Goal: Task Accomplishment & Management: Complete application form

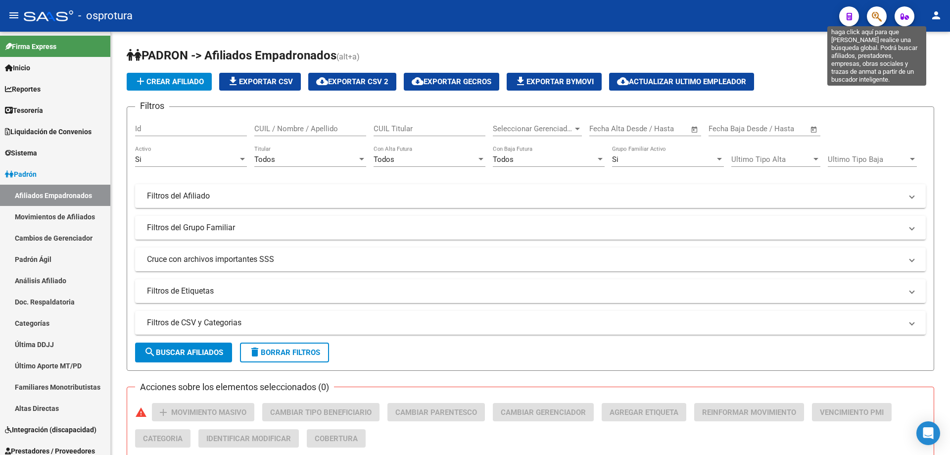
click at [880, 16] on icon "button" at bounding box center [877, 16] width 10 height 11
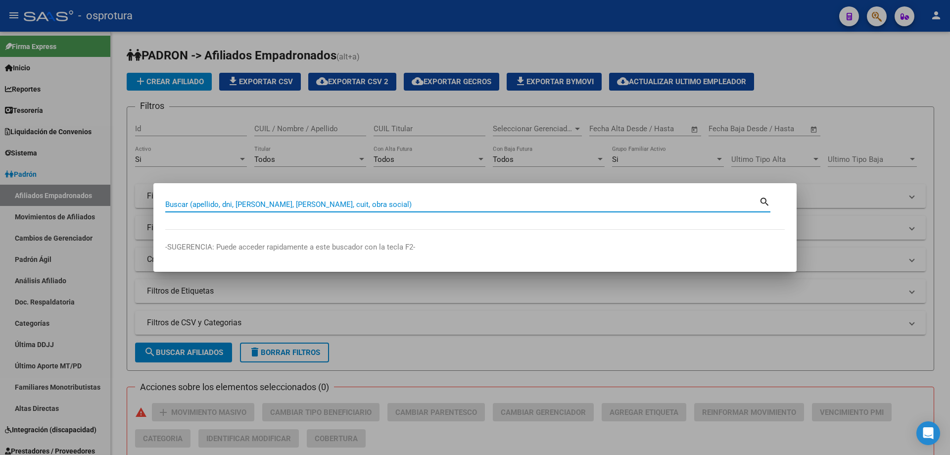
click at [481, 211] on div "Buscar (apellido, dni, [PERSON_NAME], [PERSON_NAME], cuit, obra social)" at bounding box center [462, 204] width 594 height 15
click at [488, 206] on input "Buscar (apellido, dni, [PERSON_NAME], [PERSON_NAME], cuit, obra social)" at bounding box center [462, 204] width 594 height 9
paste input "27-23545504-3"
type input "27235455043"
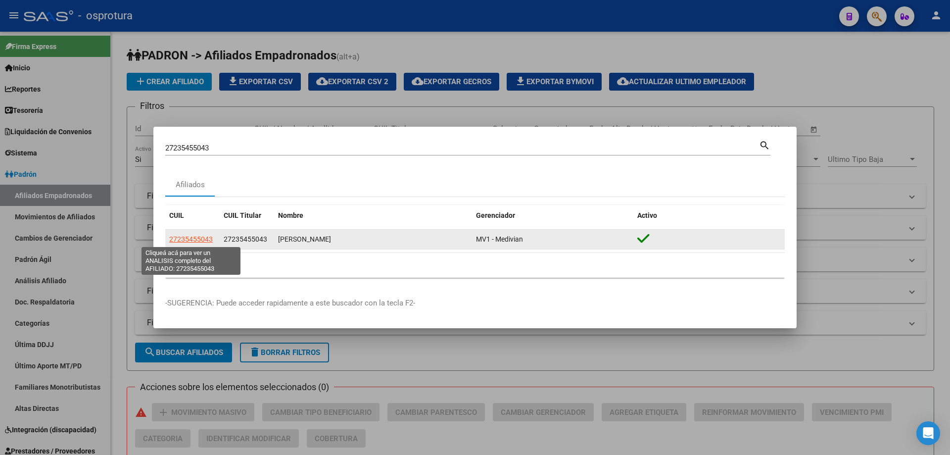
click at [184, 241] on span "27235455043" at bounding box center [191, 239] width 44 height 8
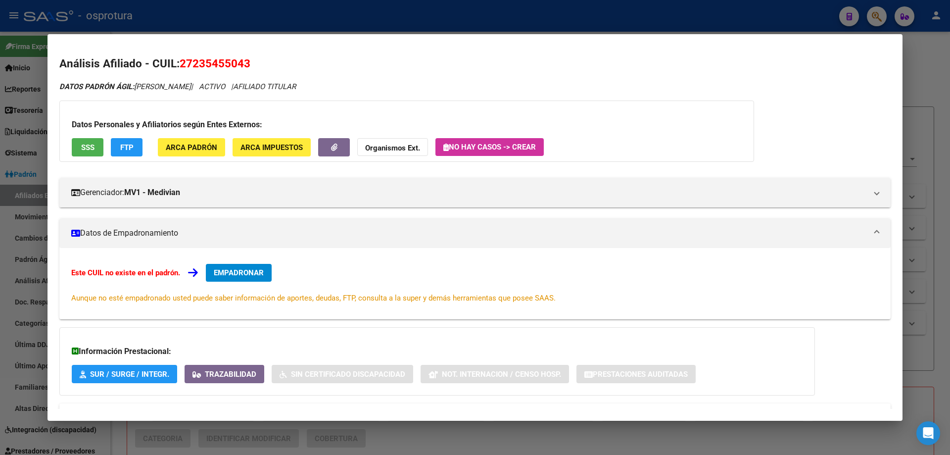
click at [255, 271] on span "EMPADRONAR" at bounding box center [239, 272] width 50 height 9
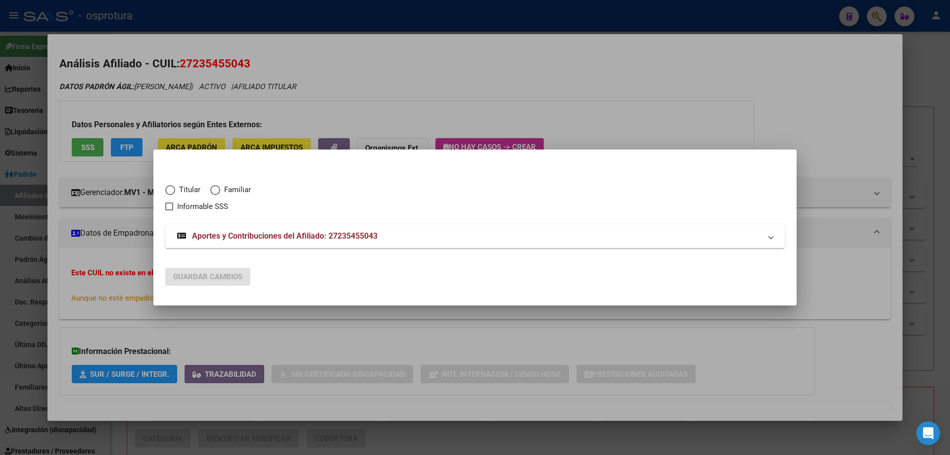
click at [178, 186] on span "Titular" at bounding box center [187, 189] width 25 height 11
click at [175, 186] on input "Titular" at bounding box center [170, 190] width 10 height 10
radio input "true"
checkbox input "true"
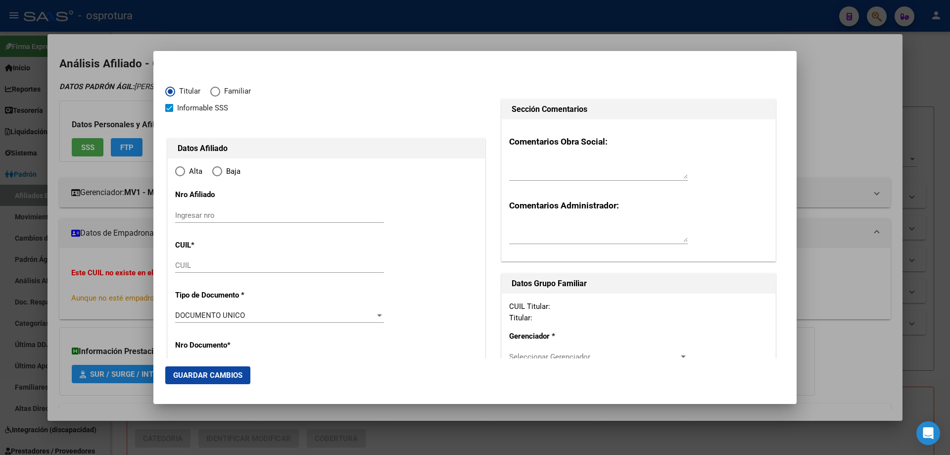
type input "27-23545504-3"
type input "23545504"
type input "[PERSON_NAME]"
type input "[DATE]"
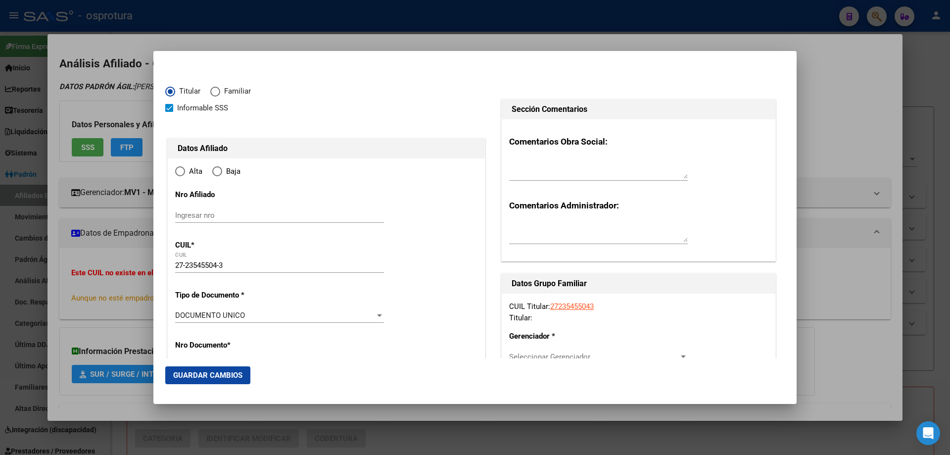
type input "RIVADAVIA"
type input "5406"
type input "SANTIAGO DE LINIERS NORTE"
type input "949"
type input "0"
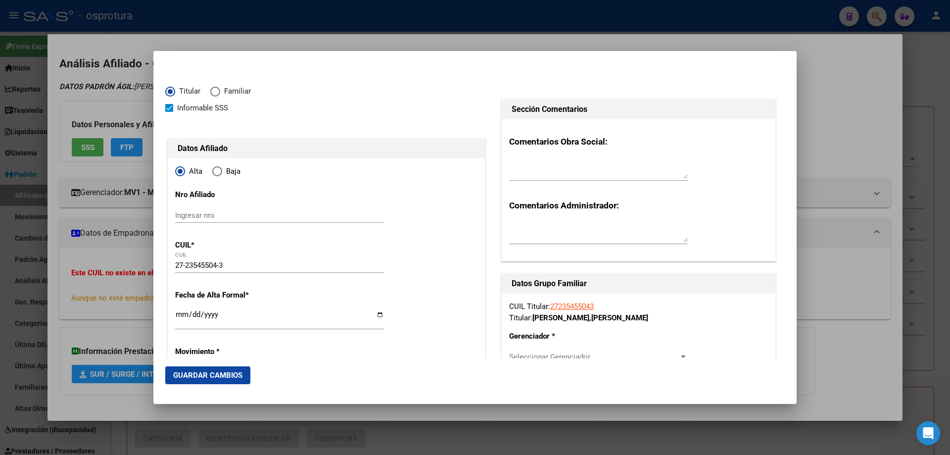
radio input "true"
type input "RIVADAVIA"
click at [178, 311] on input "Ingresar fecha" at bounding box center [279, 318] width 209 height 16
type input "[DATE]"
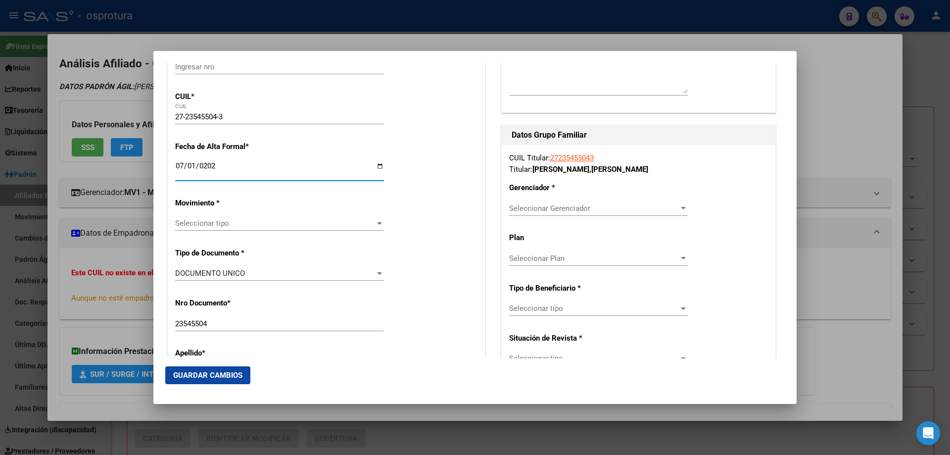
scroll to position [198, 0]
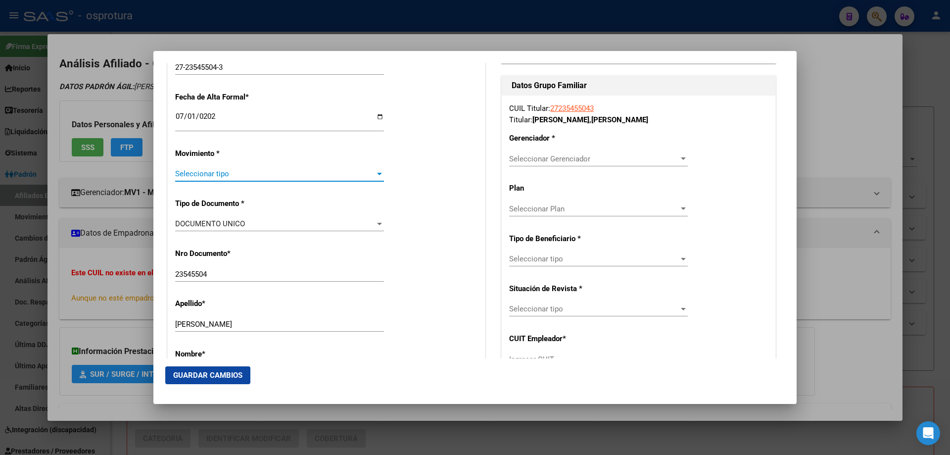
click at [217, 177] on span "Seleccionar tipo" at bounding box center [275, 173] width 200 height 9
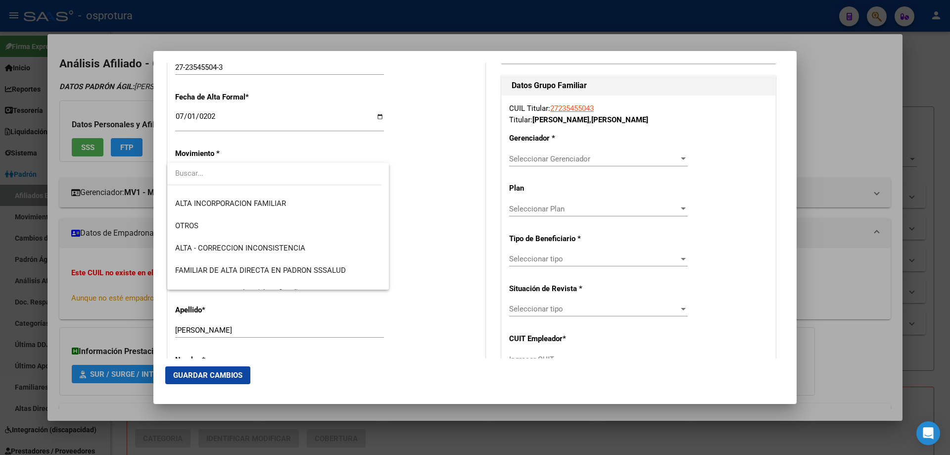
scroll to position [247, 0]
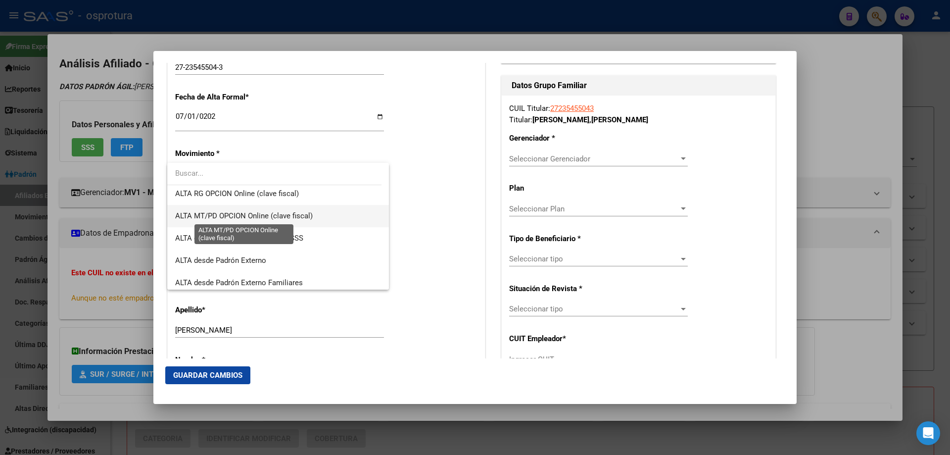
click at [245, 218] on span "ALTA MT/PD OPCION Online (clave fiscal)" at bounding box center [244, 215] width 138 height 9
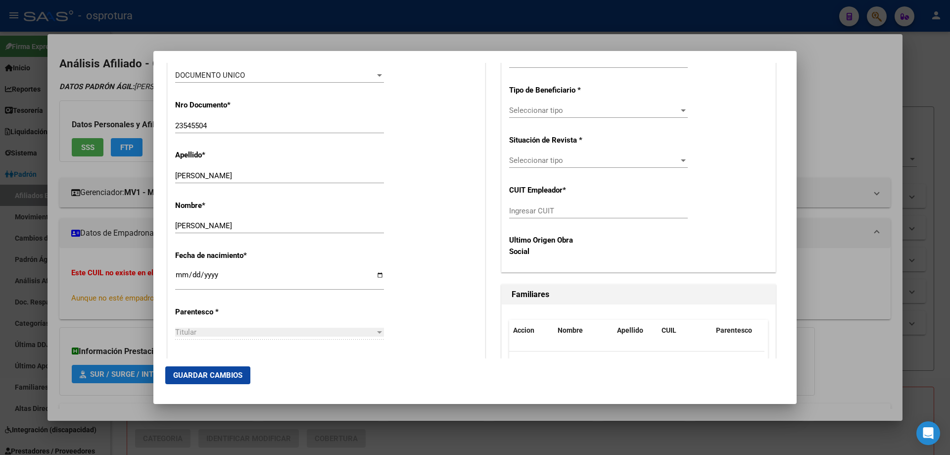
scroll to position [396, 0]
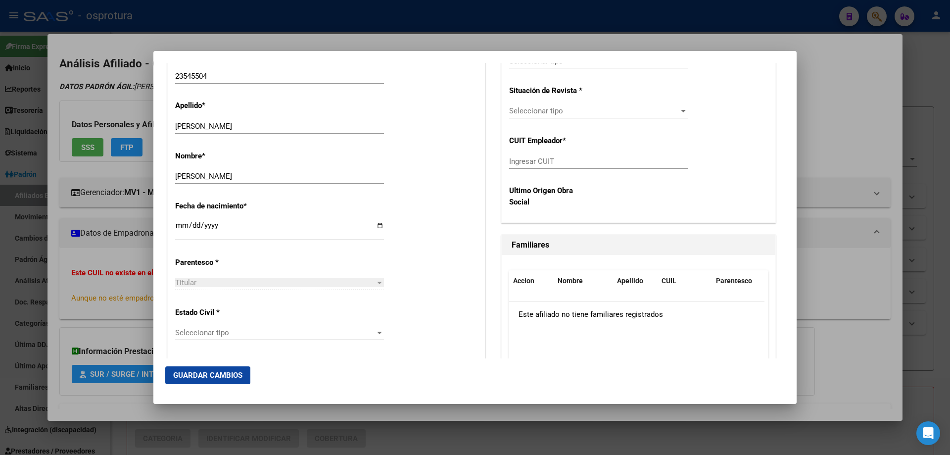
click at [243, 338] on div "Seleccionar tipo Seleccionar tipo" at bounding box center [279, 332] width 209 height 15
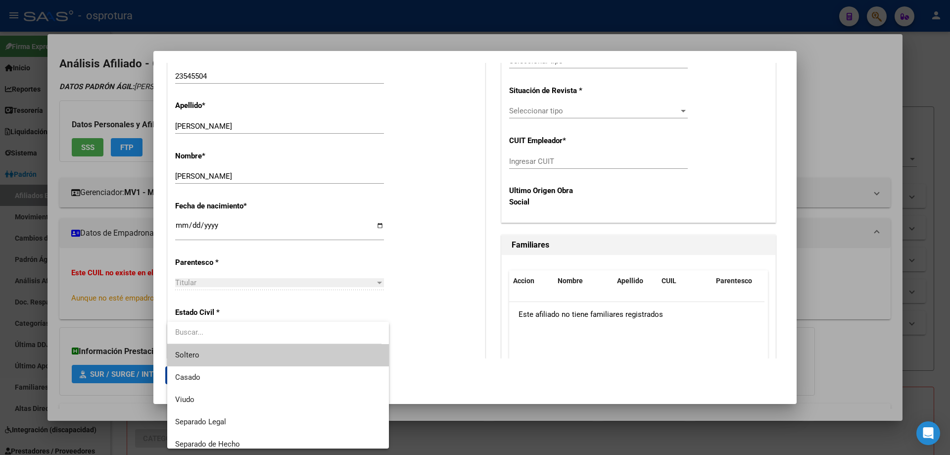
click at [240, 360] on span "Soltero" at bounding box center [278, 355] width 206 height 22
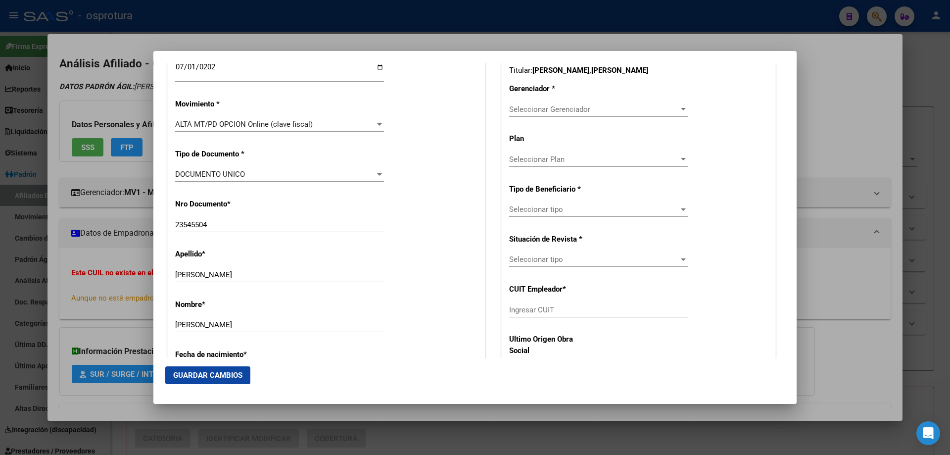
scroll to position [198, 0]
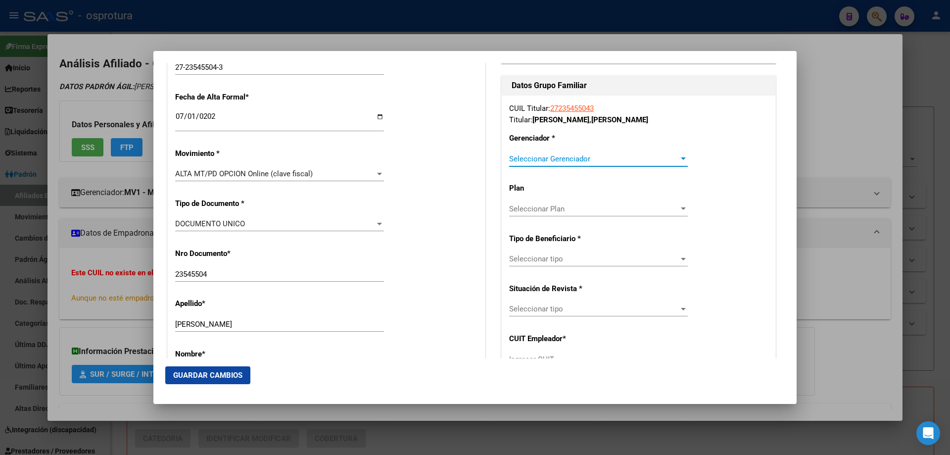
click at [581, 161] on span "Seleccionar Gerenciador" at bounding box center [594, 158] width 170 height 9
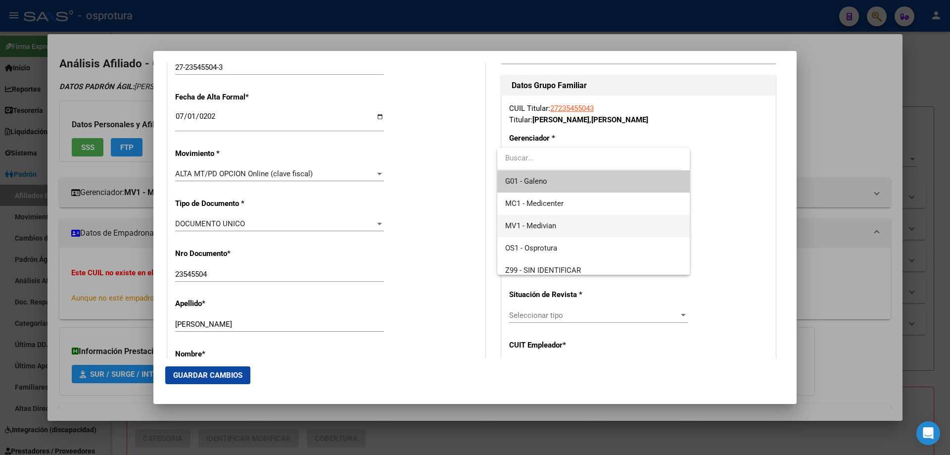
click at [571, 232] on span "MV1 - Medivian" at bounding box center [593, 226] width 176 height 22
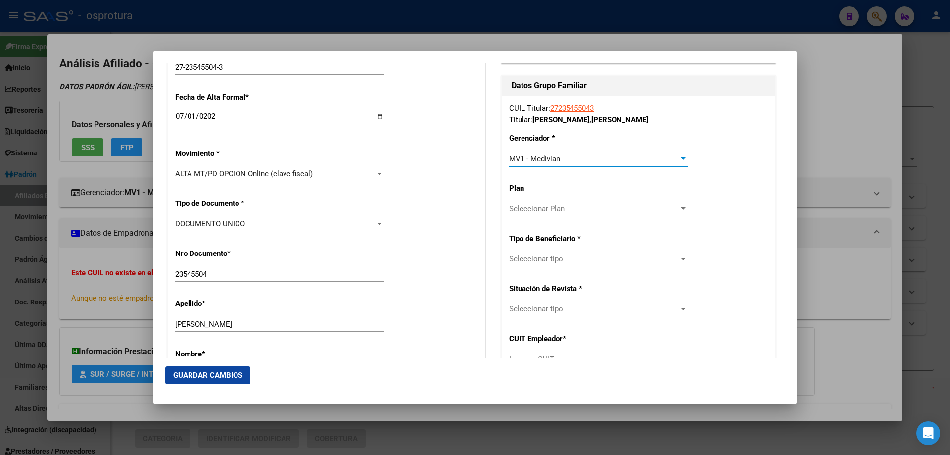
click at [559, 262] on span "Seleccionar tipo" at bounding box center [594, 258] width 170 height 9
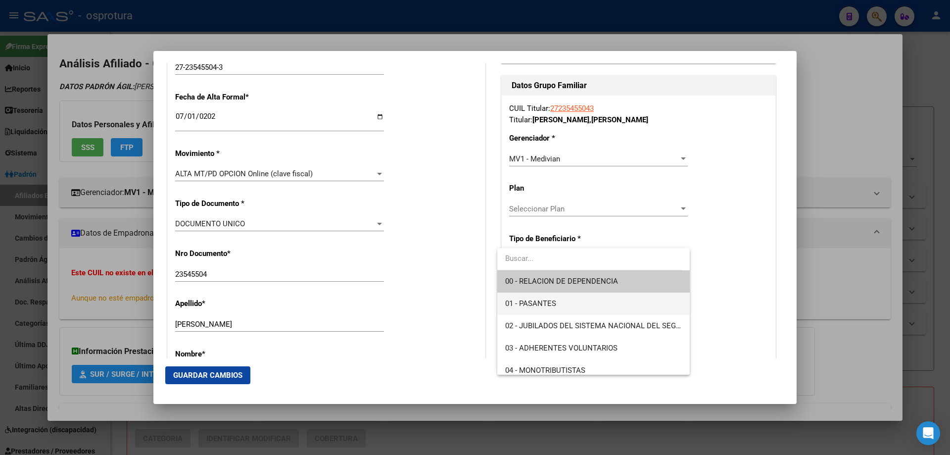
scroll to position [148, 0]
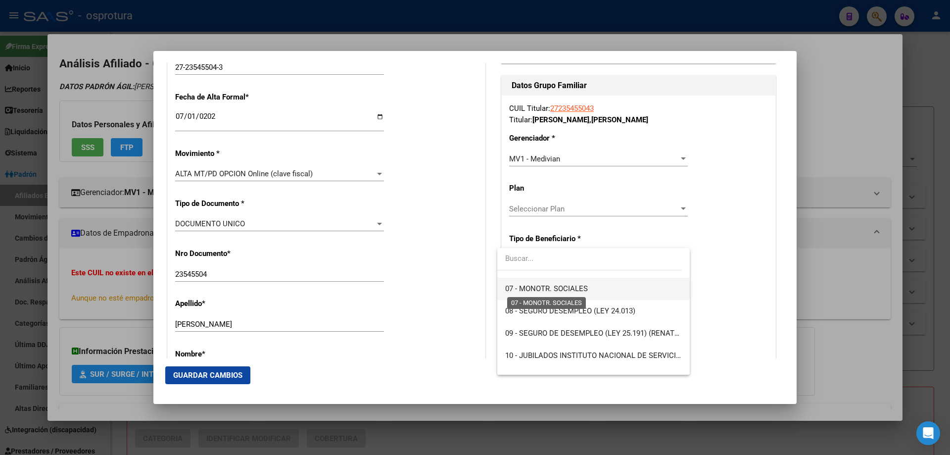
click at [546, 289] on span "07 - MONOTR. SOCIALES" at bounding box center [546, 288] width 83 height 9
type input "27-23545504-3"
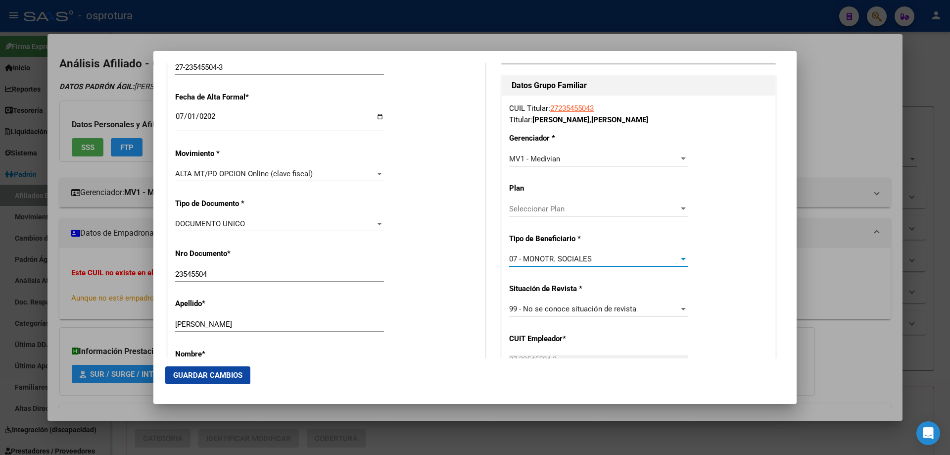
click at [222, 366] on button "Guardar Cambios" at bounding box center [207, 375] width 85 height 18
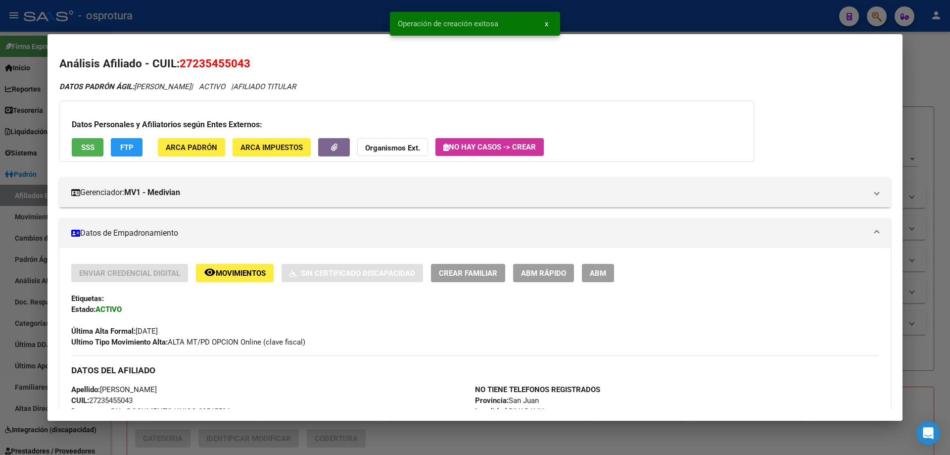
click at [450, 269] on span "Crear Familiar" at bounding box center [468, 273] width 58 height 9
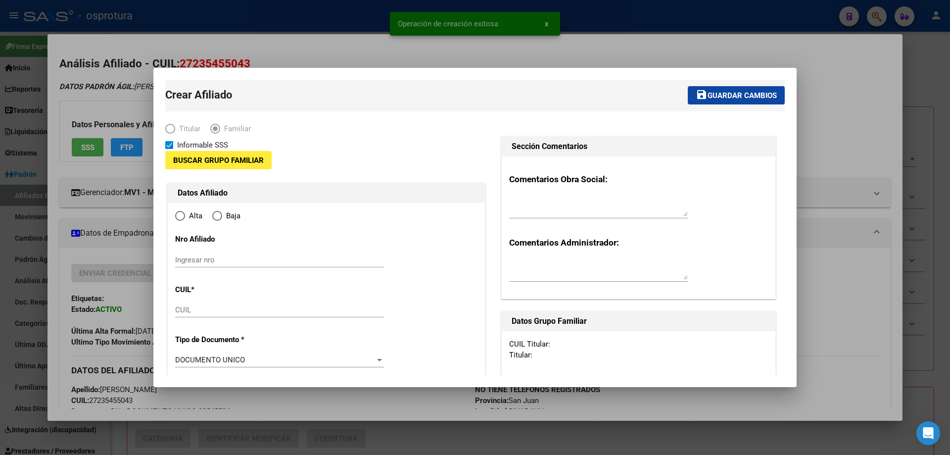
type input "27-23545504-3"
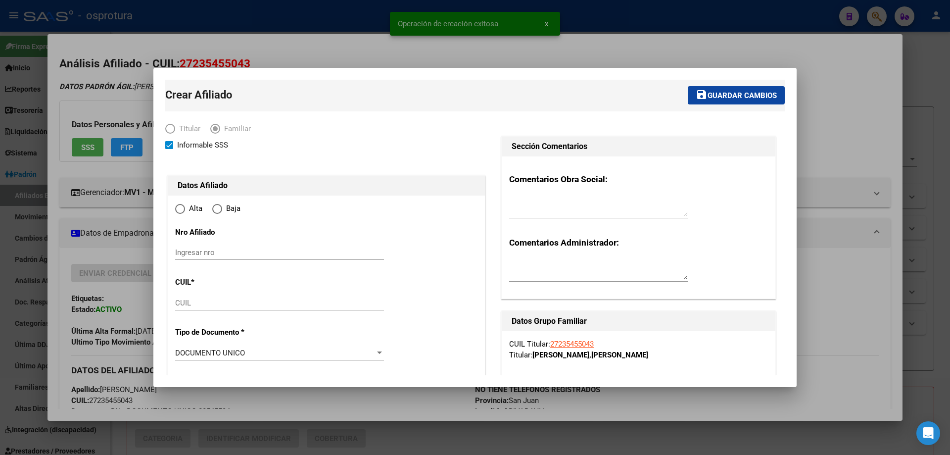
type input "RIVADAVIA"
type input "5406"
type input "SANTIAGO DE LINIERS NORTE"
type input "949"
type input "0"
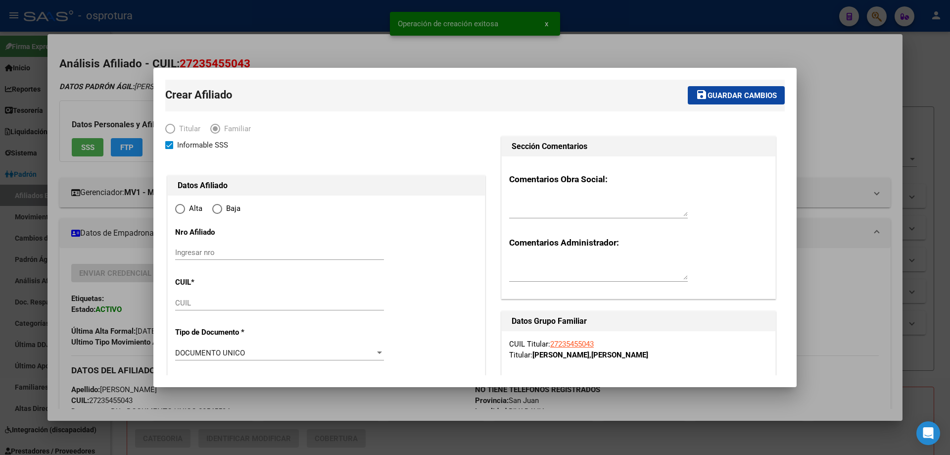
radio input "true"
type input "27-23545504-3"
click at [256, 305] on input "CUIL" at bounding box center [279, 302] width 209 height 9
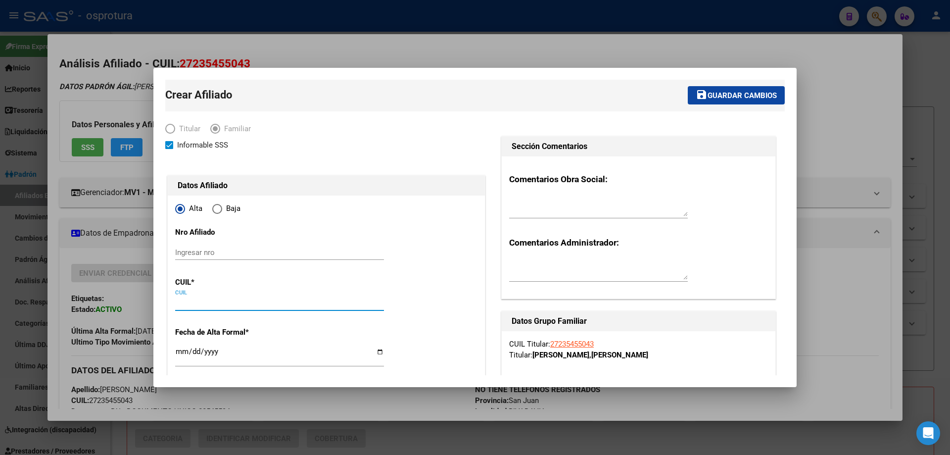
paste input "23-51194441-4"
type input "23-51194441-4"
type input "51194441"
type input "[PERSON_NAME]"
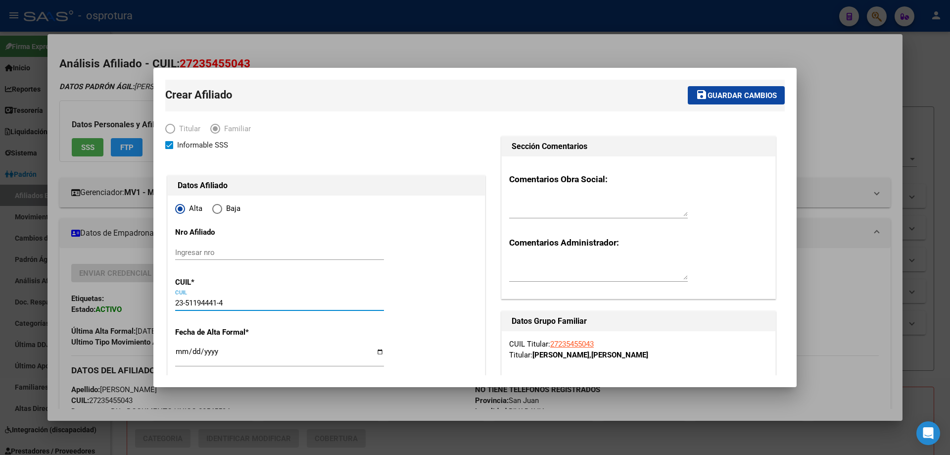
type input "[DATE]"
type input "RIVADAVIA"
type input "5400"
type input "LINIERS (O)"
type input "23-51194441-4"
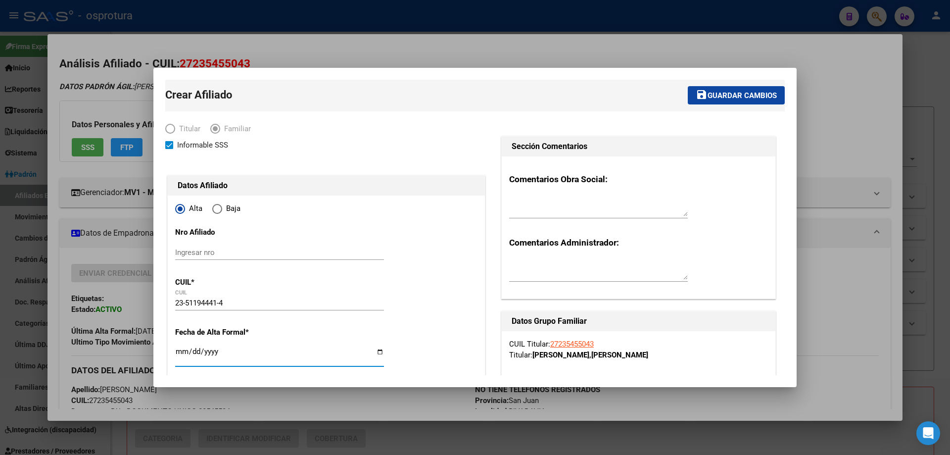
click at [184, 352] on input "Ingresar fecha" at bounding box center [279, 355] width 209 height 16
type input "[DATE]"
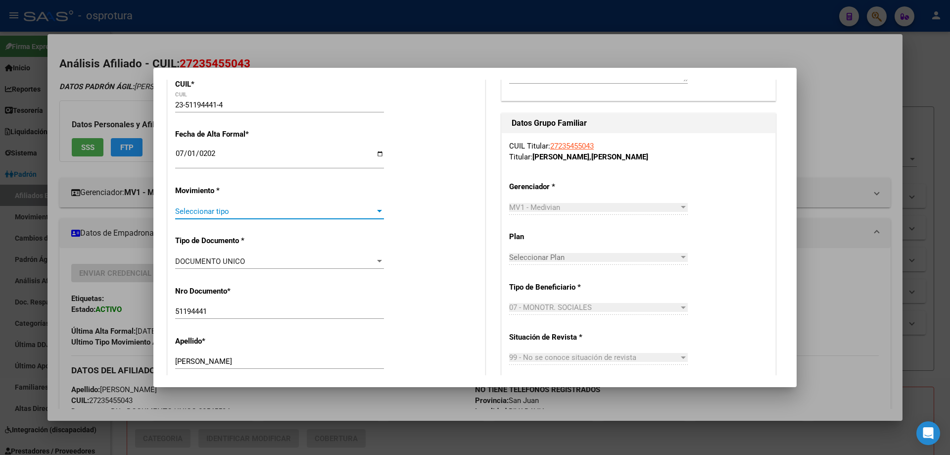
click at [262, 209] on span "Seleccionar tipo" at bounding box center [275, 211] width 200 height 9
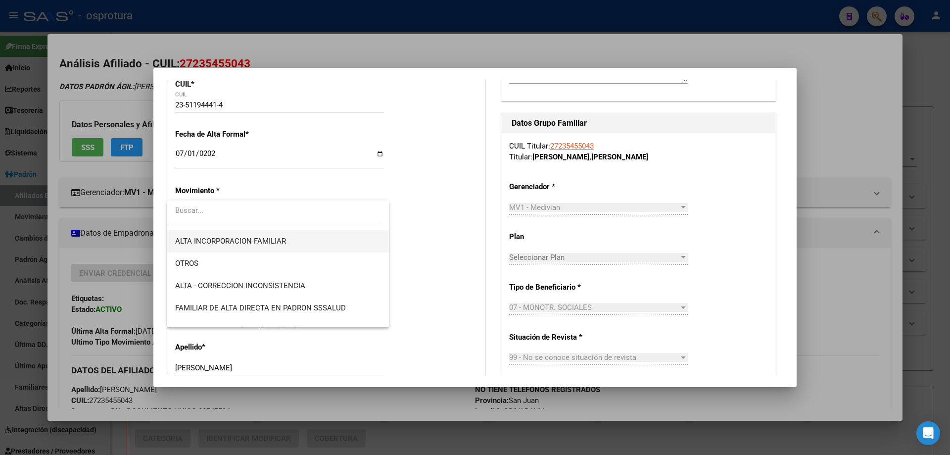
click at [280, 247] on span "ALTA INCORPORACION FAMILIAR" at bounding box center [278, 241] width 206 height 22
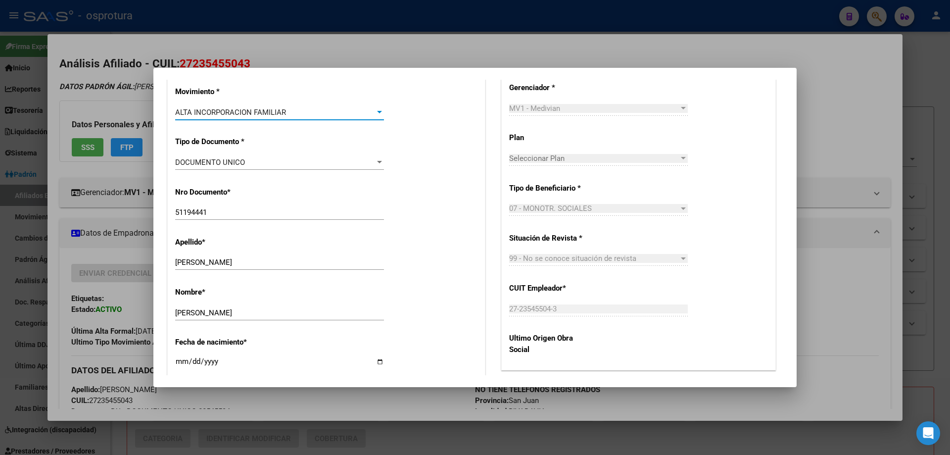
scroll to position [445, 0]
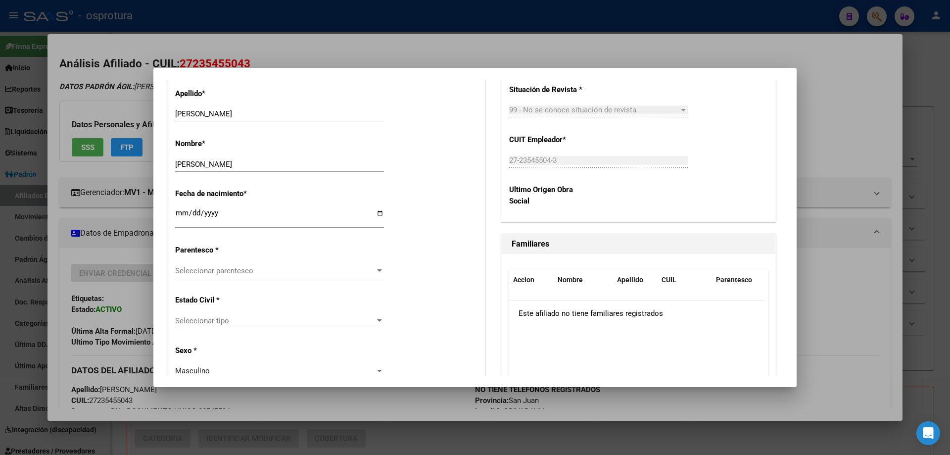
click at [265, 266] on span "Seleccionar parentesco" at bounding box center [275, 270] width 200 height 9
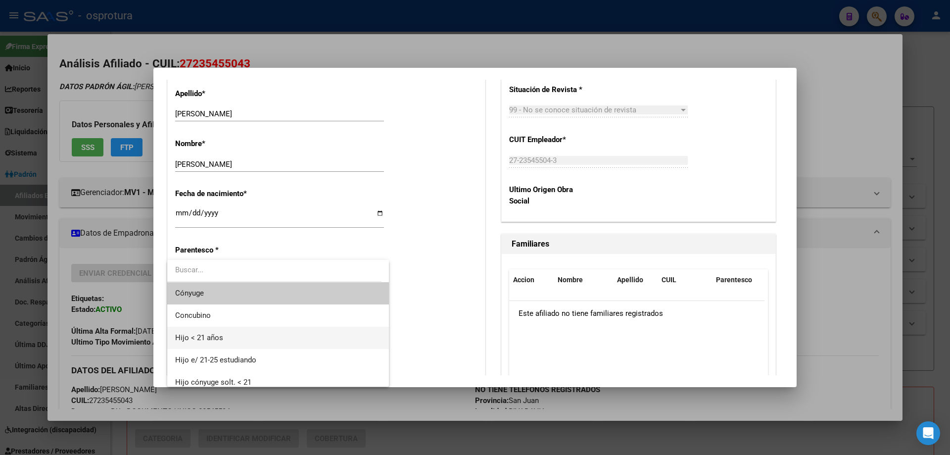
click at [265, 337] on span "Hijo < 21 años" at bounding box center [278, 338] width 206 height 22
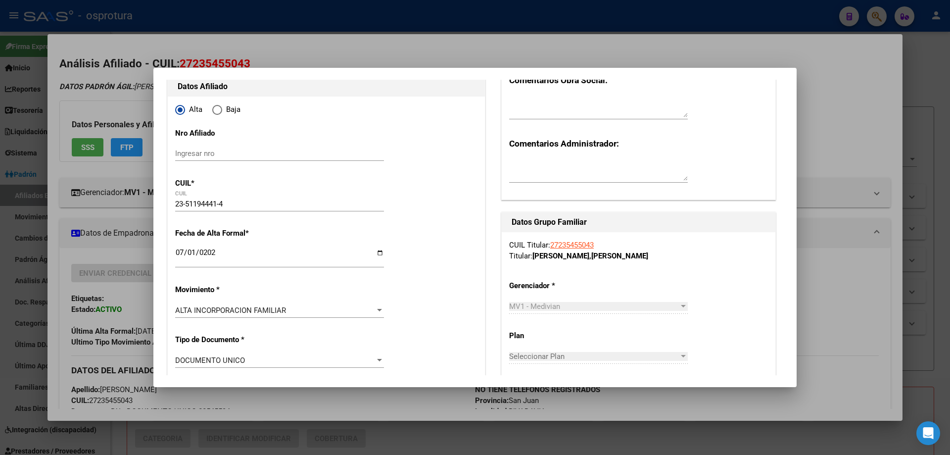
scroll to position [0, 0]
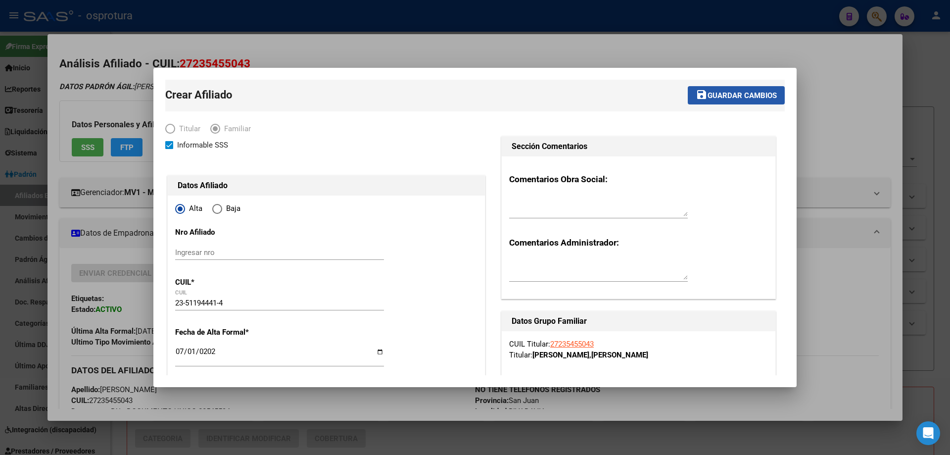
click at [735, 103] on button "save Guardar cambios" at bounding box center [736, 95] width 97 height 18
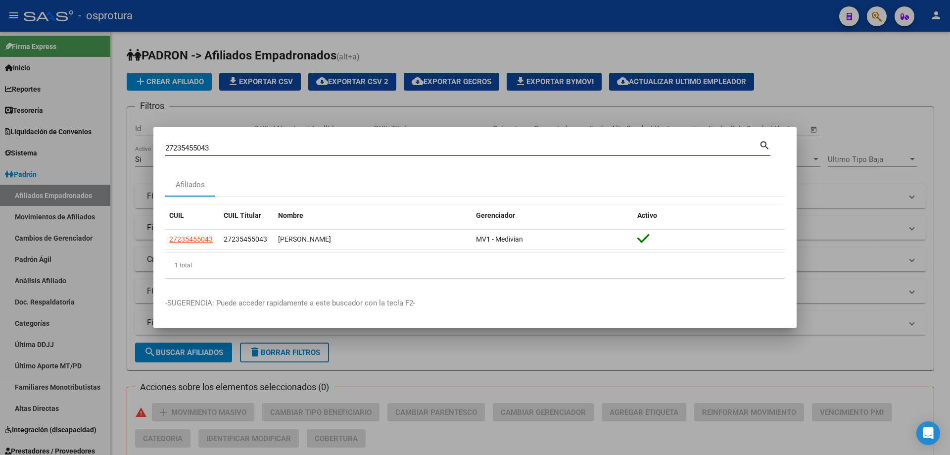
click at [236, 147] on input "27235455043" at bounding box center [462, 148] width 594 height 9
paste input "3545504"
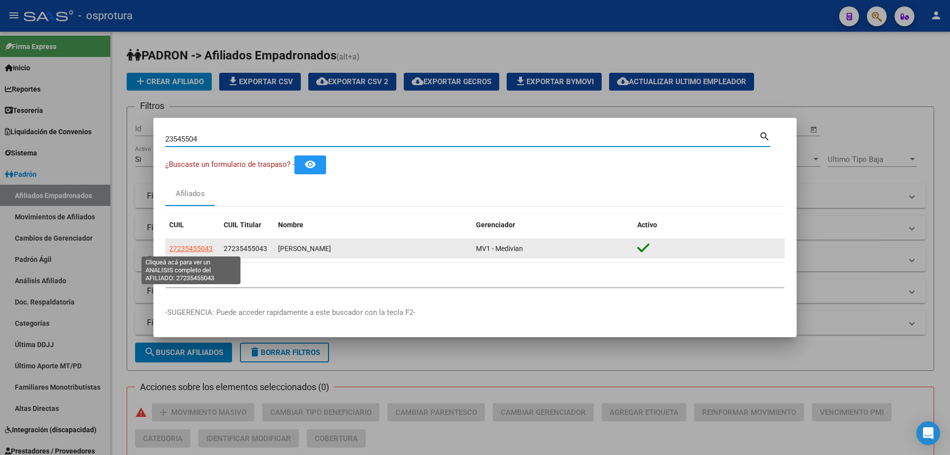
click at [198, 250] on span "27235455043" at bounding box center [191, 248] width 44 height 8
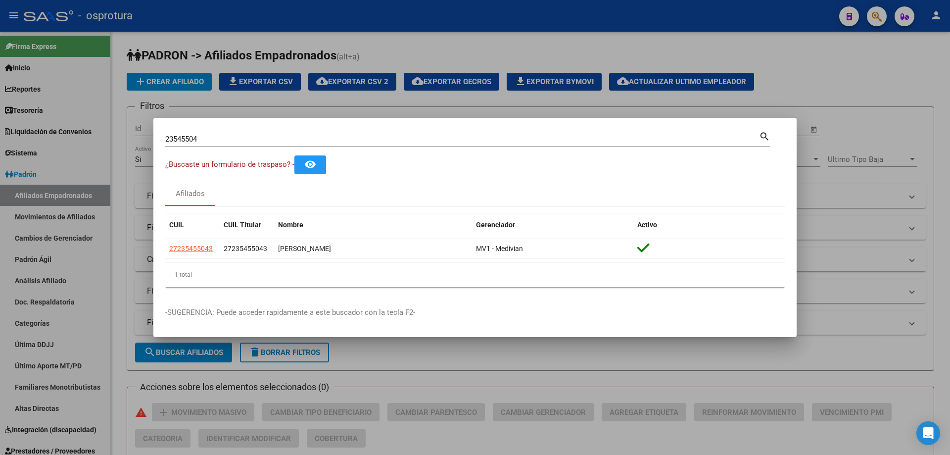
click at [230, 140] on input "23545504" at bounding box center [462, 139] width 594 height 9
paste input "7-23731462-5"
type input "27237314625"
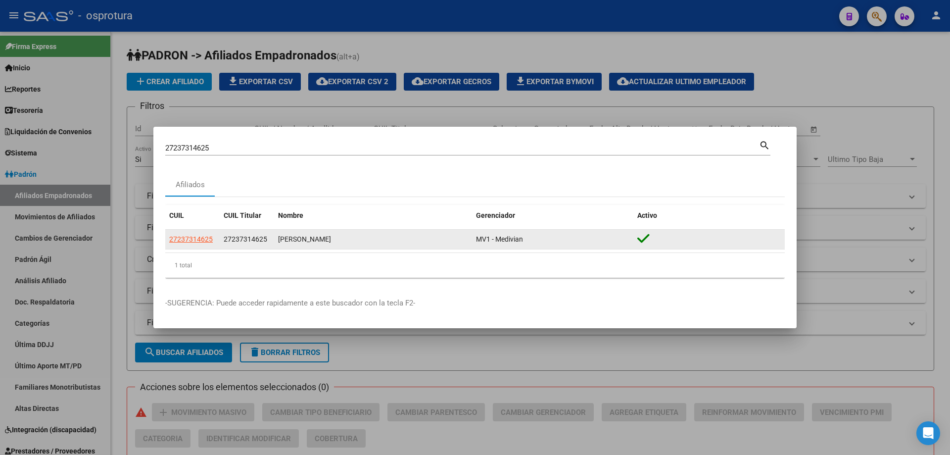
click at [193, 244] on app-link-go-to "27237314625" at bounding box center [191, 239] width 44 height 11
click at [184, 239] on span "27237314625" at bounding box center [191, 239] width 44 height 8
type textarea "27237314625"
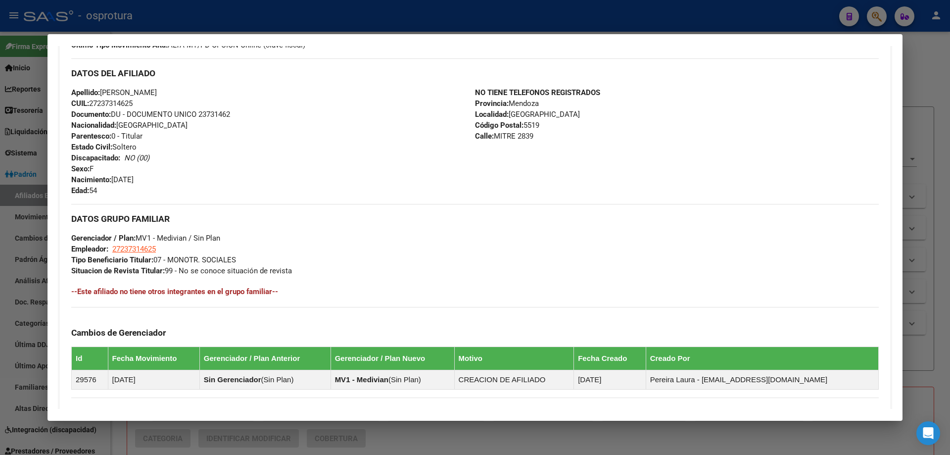
scroll to position [148, 0]
